Goal: Navigation & Orientation: Find specific page/section

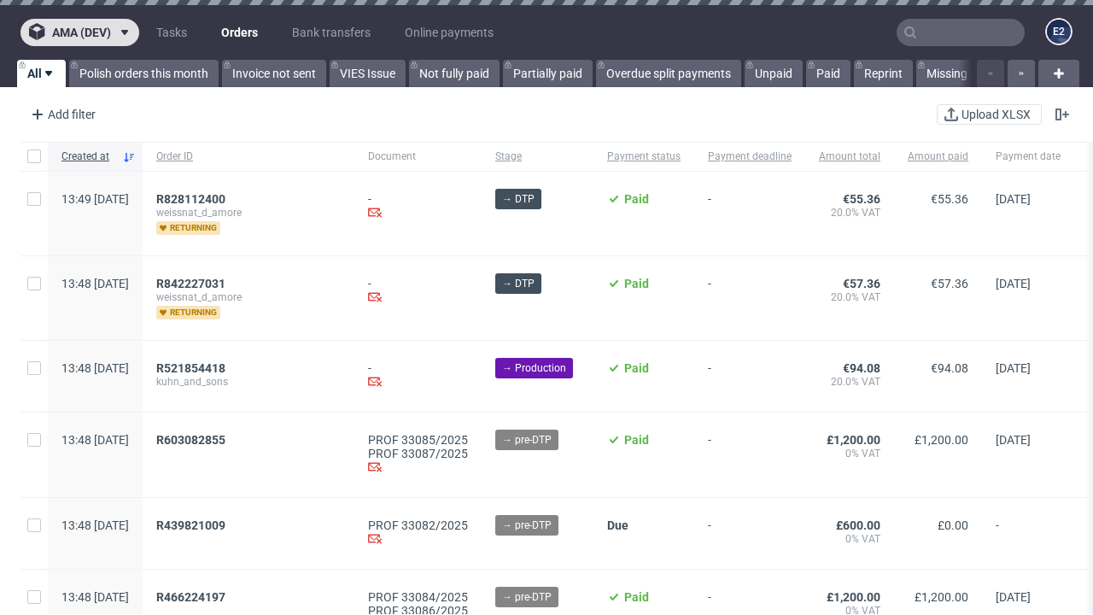
click at [79, 32] on span "ama (dev)" at bounding box center [81, 32] width 59 height 12
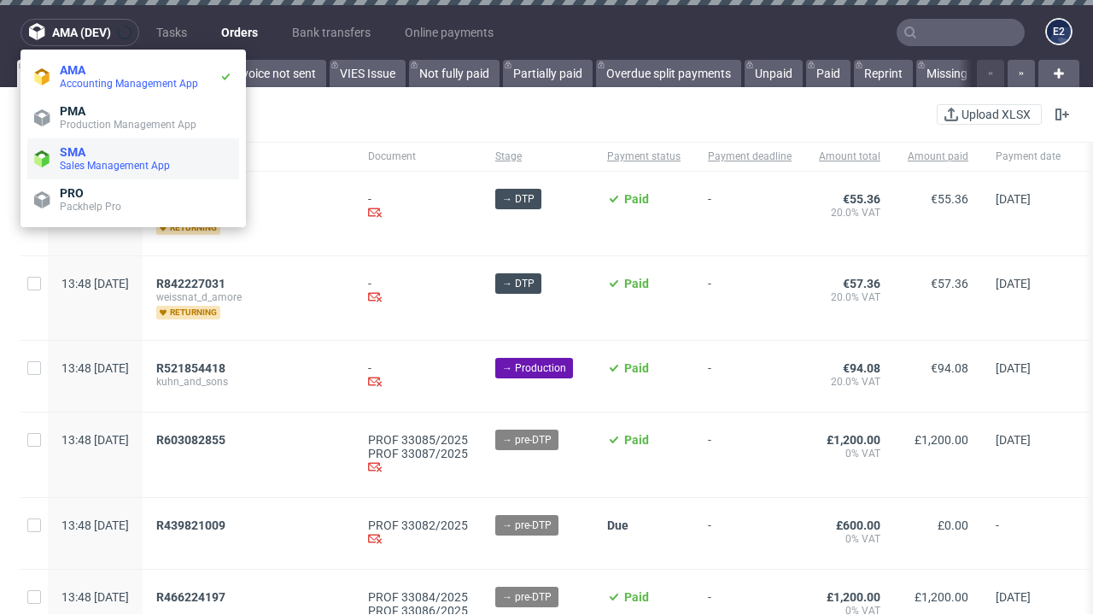
click at [133, 159] on span "Sales Management App" at bounding box center [146, 166] width 173 height 14
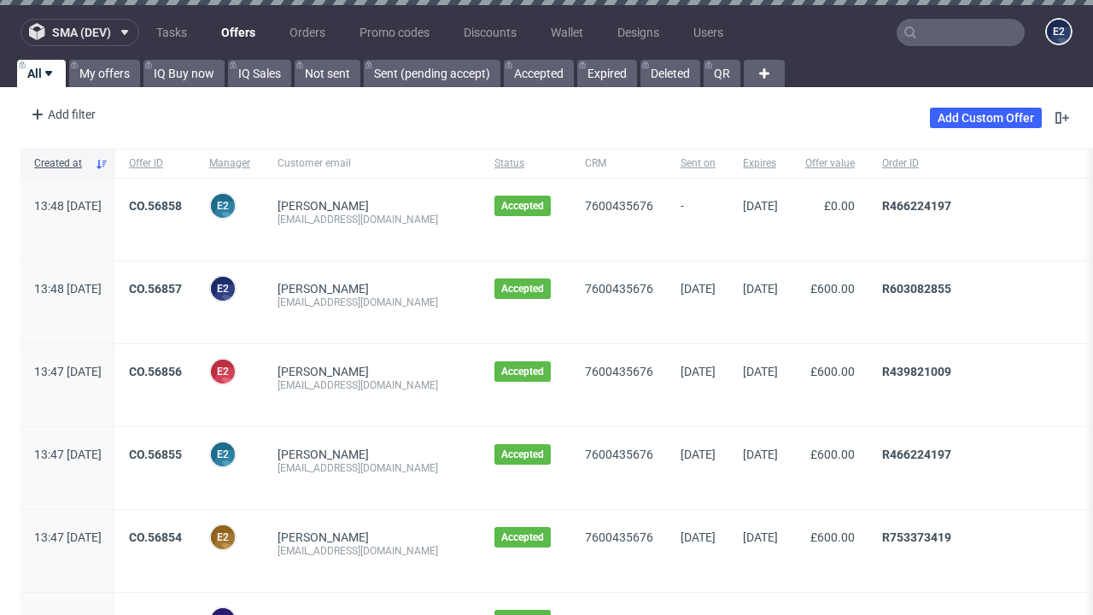
click at [79, 32] on span "sma (dev)" at bounding box center [81, 32] width 59 height 12
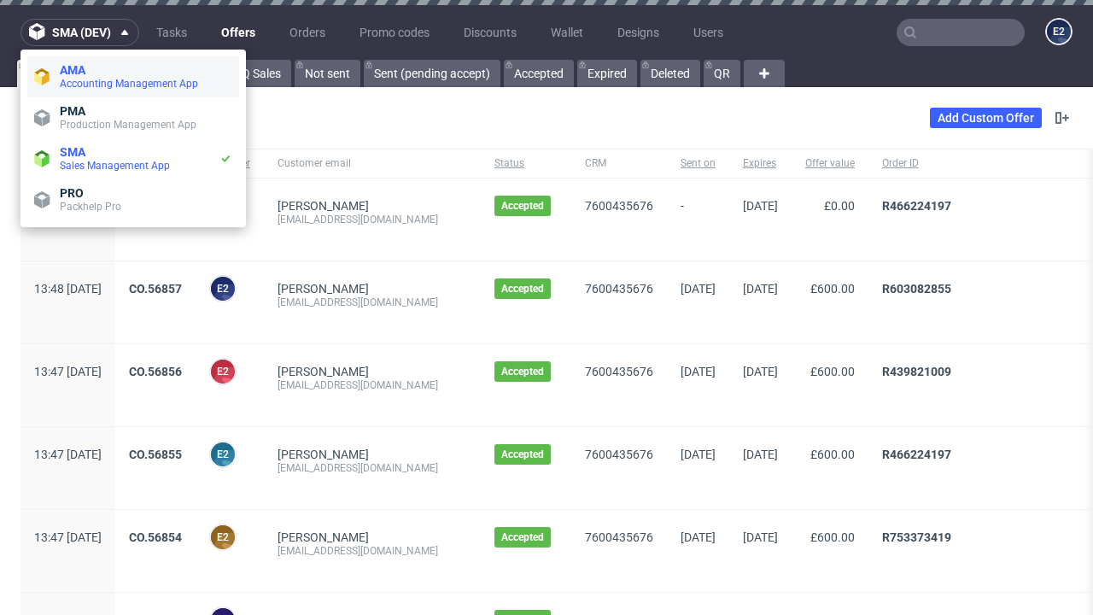
click at [133, 77] on span "Accounting Management App" at bounding box center [146, 84] width 173 height 14
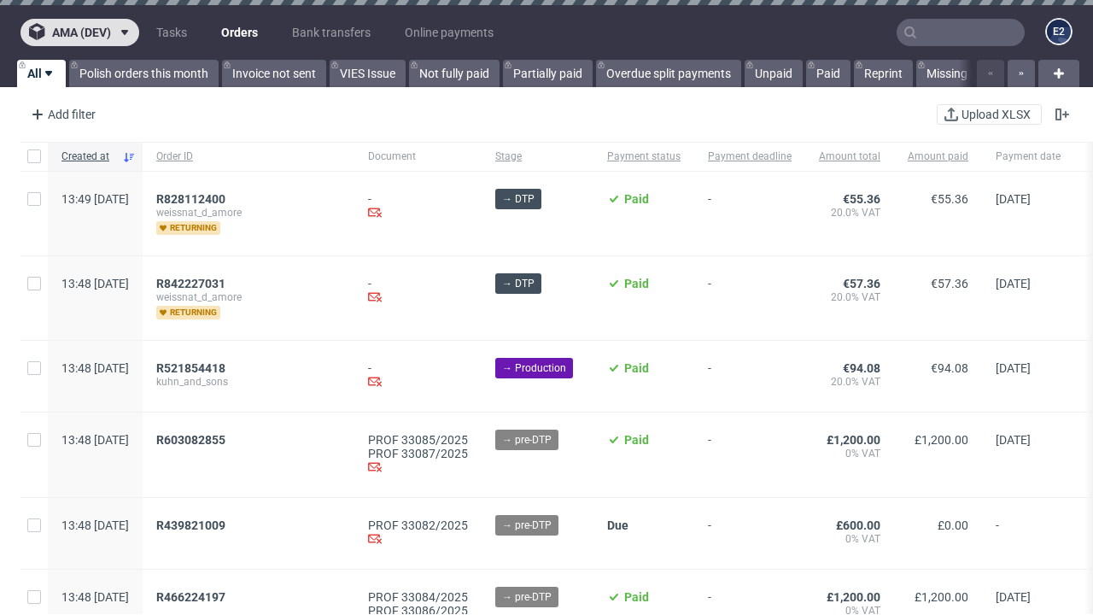
click at [79, 32] on span "ama (dev)" at bounding box center [81, 32] width 59 height 12
